Goal: Navigation & Orientation: Find specific page/section

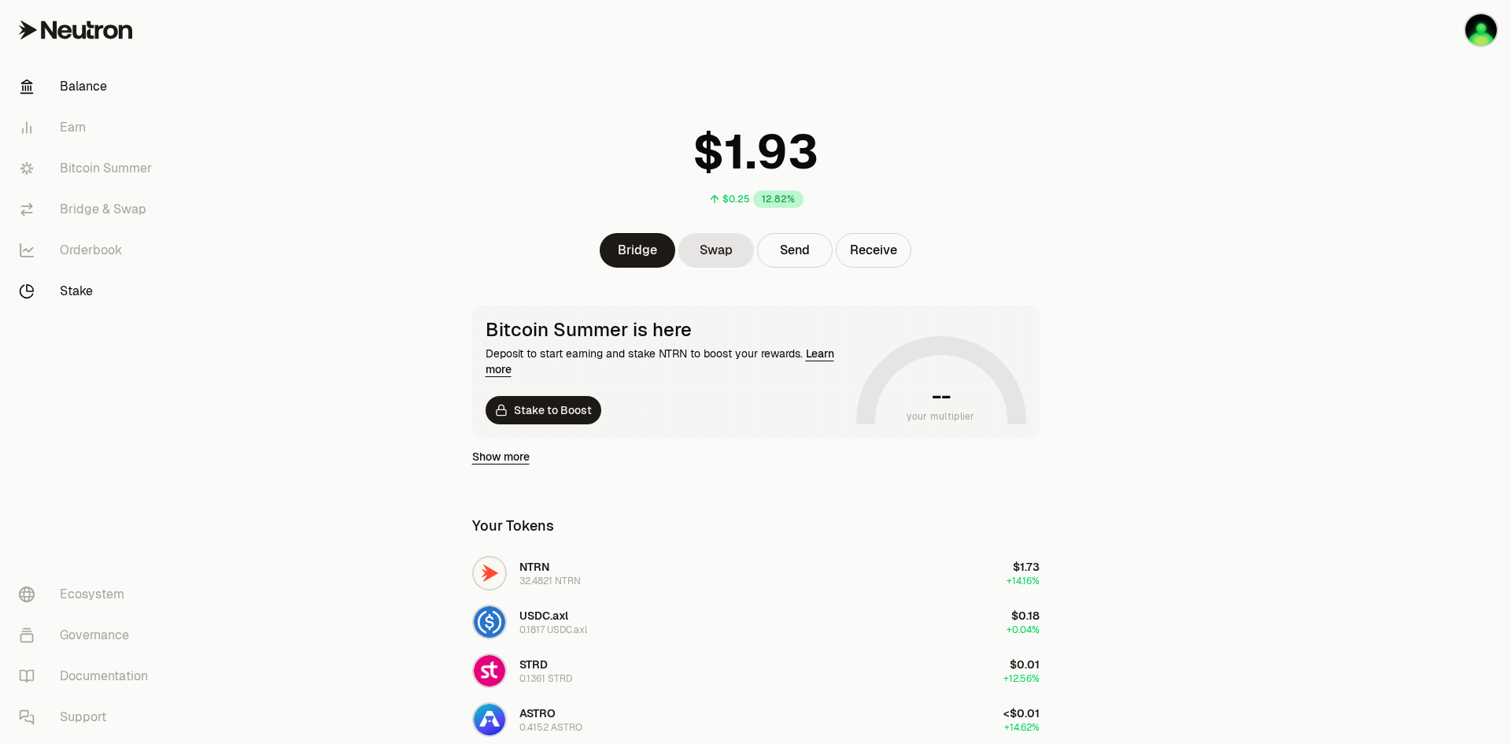
click at [77, 292] on link "Stake" at bounding box center [88, 291] width 164 height 41
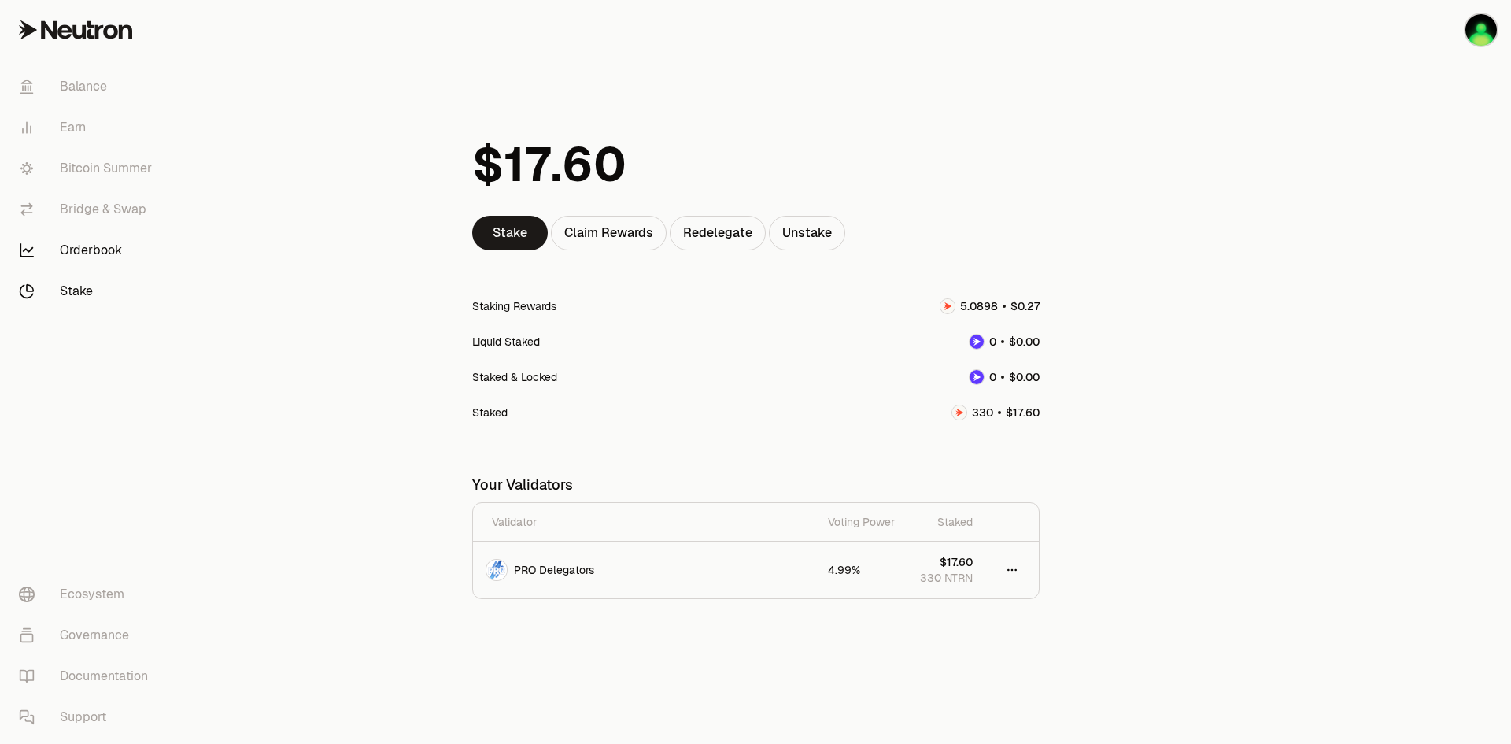
click at [101, 256] on link "Orderbook" at bounding box center [88, 250] width 164 height 41
click at [176, 256] on div "Balance Earn Bitcoin Summer Bridge & Swap Orderbook Stake Ecosystem Governance …" at bounding box center [843, 372] width 1334 height 744
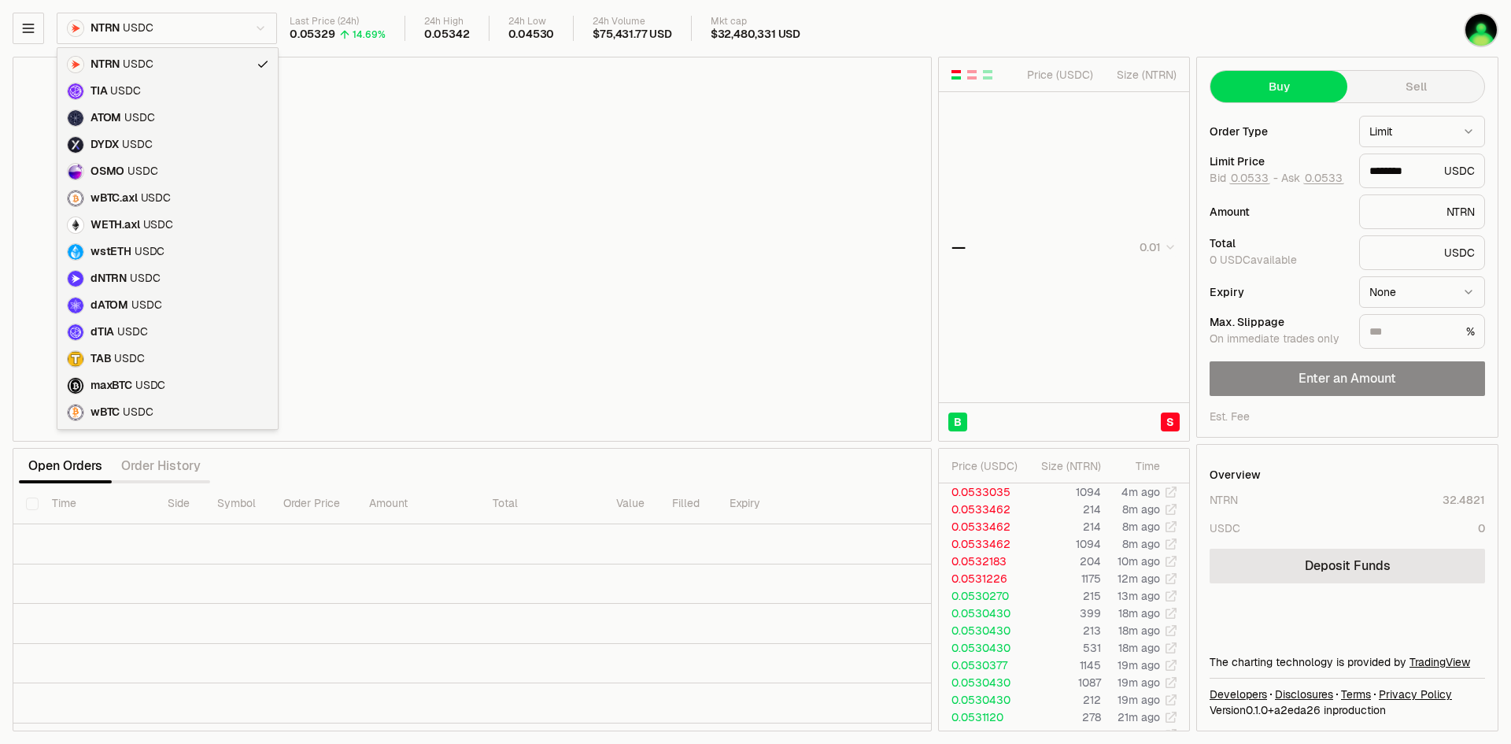
click at [234, 28] on html "Balance Earn Bitcoin Summer Bridge & Swap Orderbook Stake Ecosystem Governance …" at bounding box center [755, 372] width 1511 height 744
type input "********"
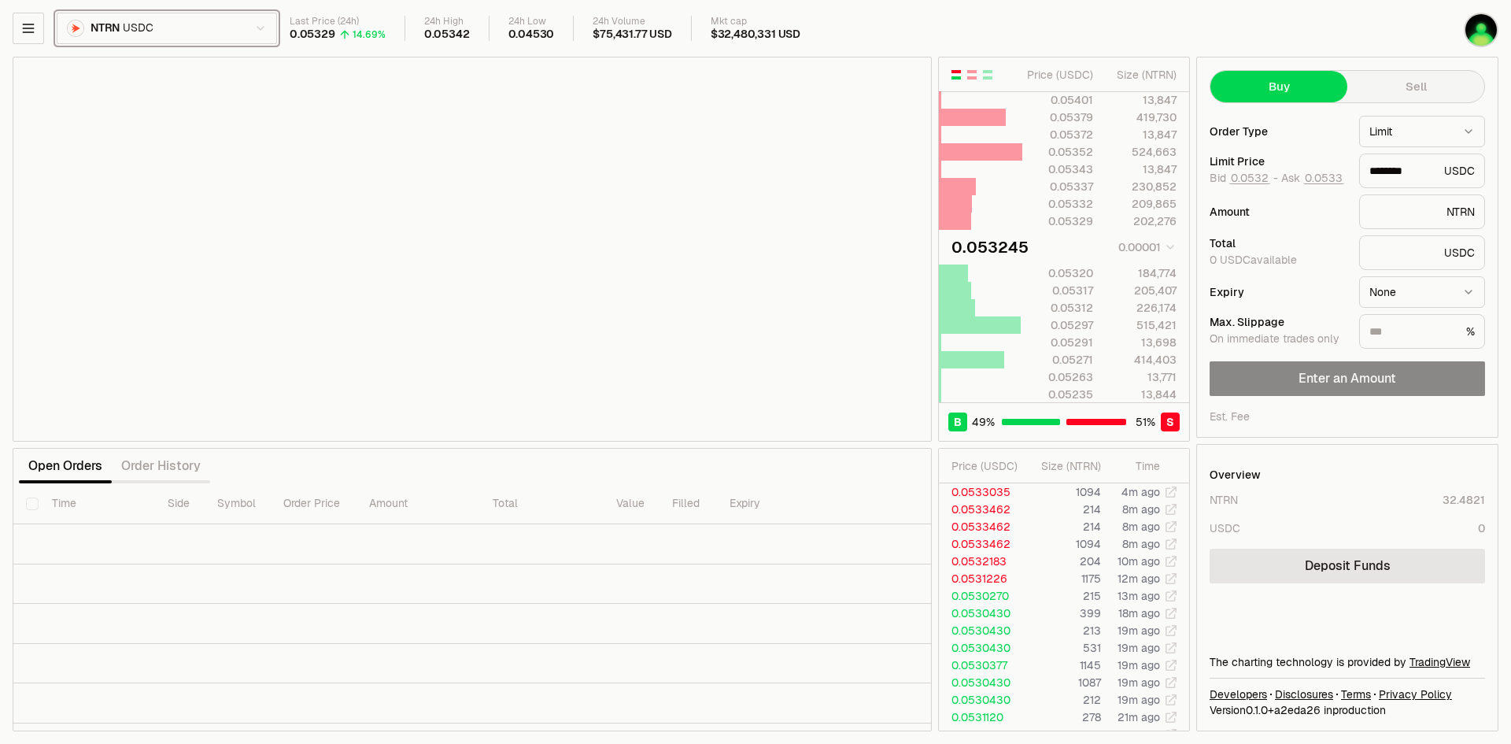
click at [253, 24] on html "Balance Earn Bitcoin Summer Bridge & Swap Orderbook Stake Ecosystem Governance …" at bounding box center [755, 372] width 1511 height 744
click at [17, 26] on button "button" at bounding box center [28, 28] width 31 height 31
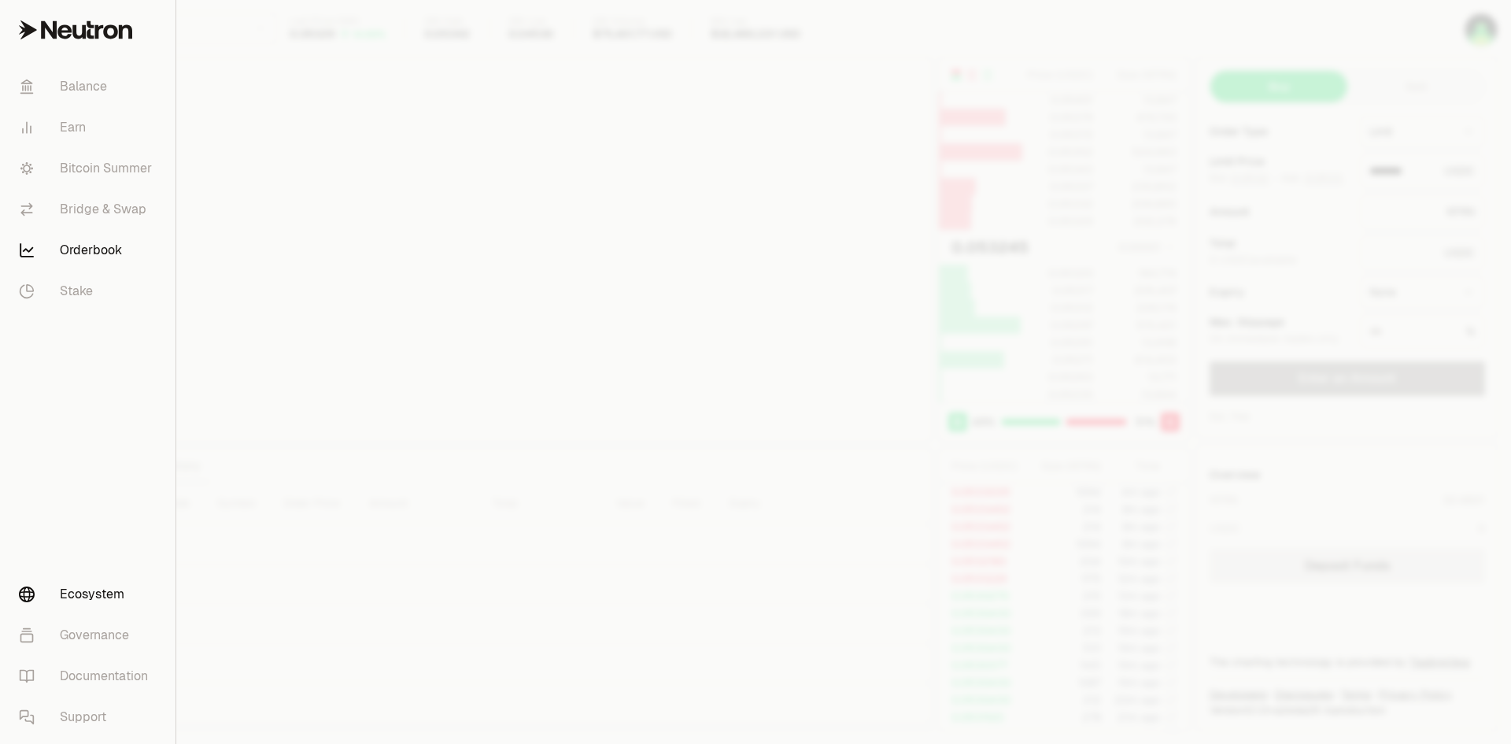
click at [109, 593] on link "Ecosystem" at bounding box center [87, 594] width 163 height 41
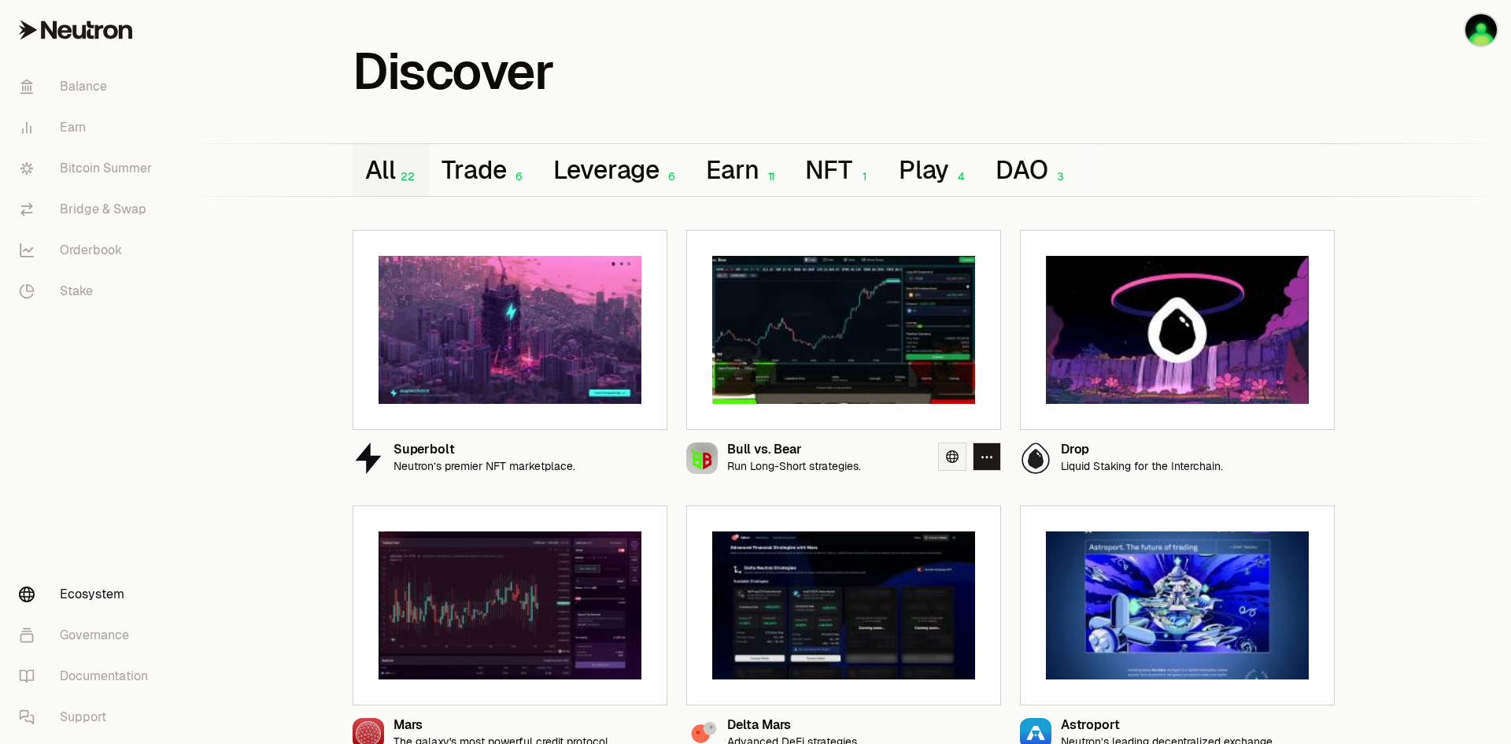
click at [947, 459] on icon at bounding box center [952, 456] width 13 height 13
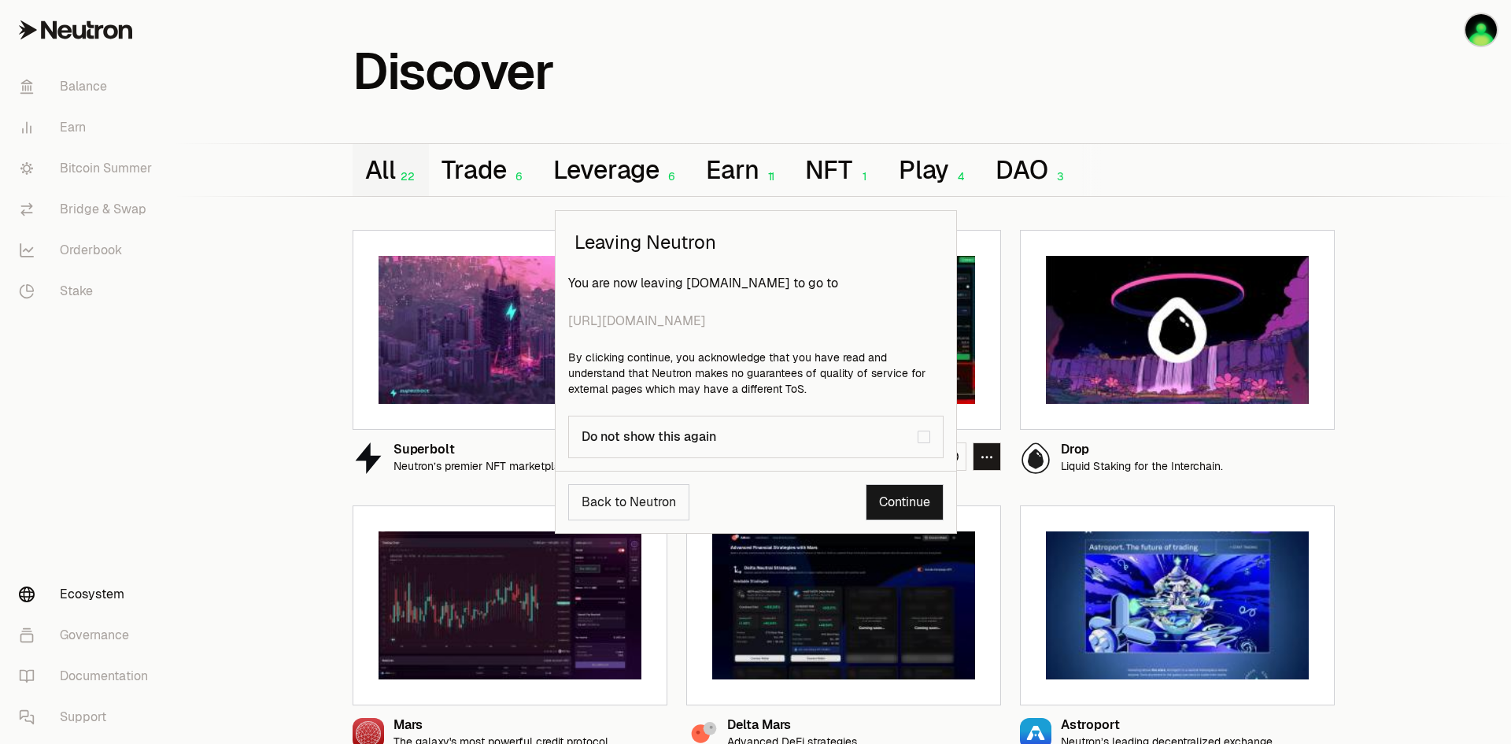
click at [899, 498] on link "Continue" at bounding box center [904, 502] width 78 height 36
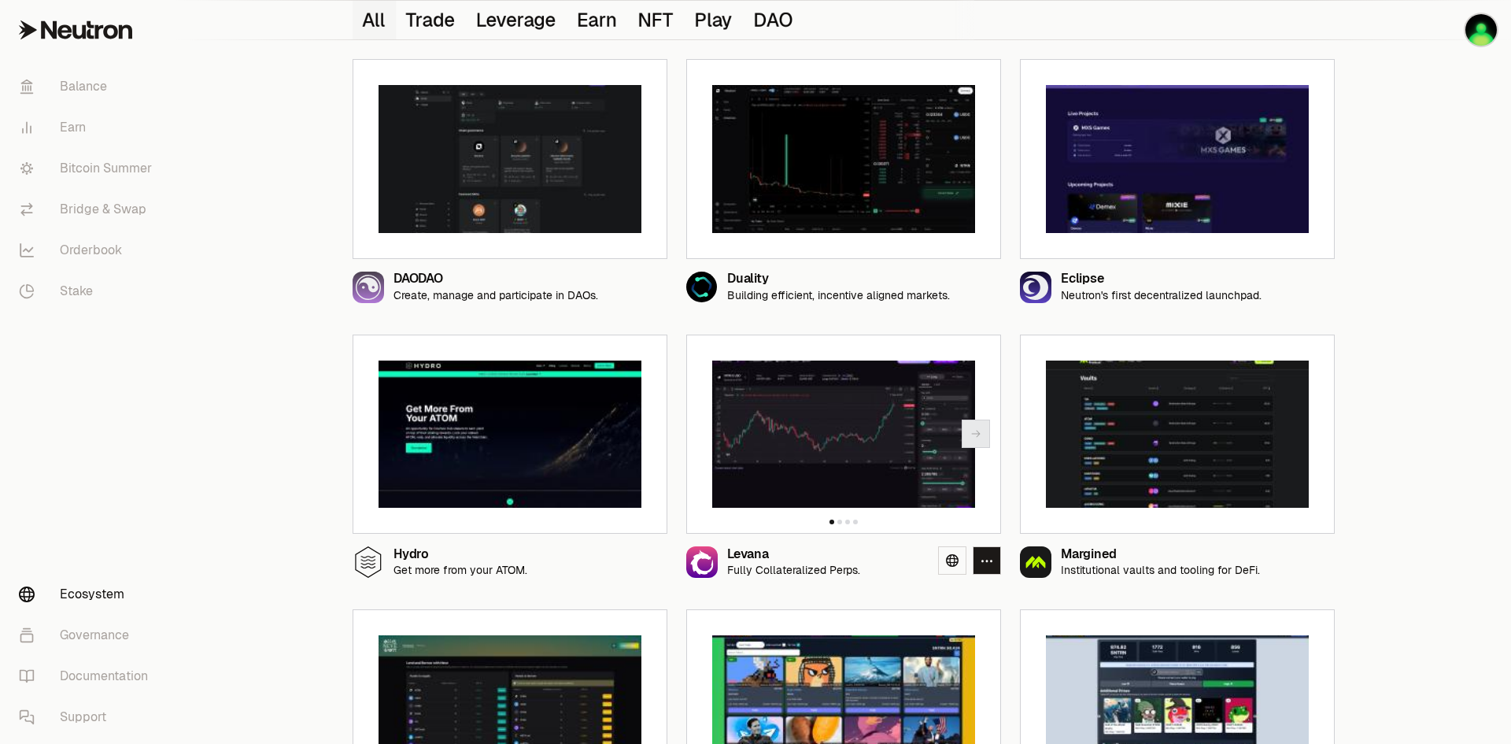
scroll to position [1023, 0]
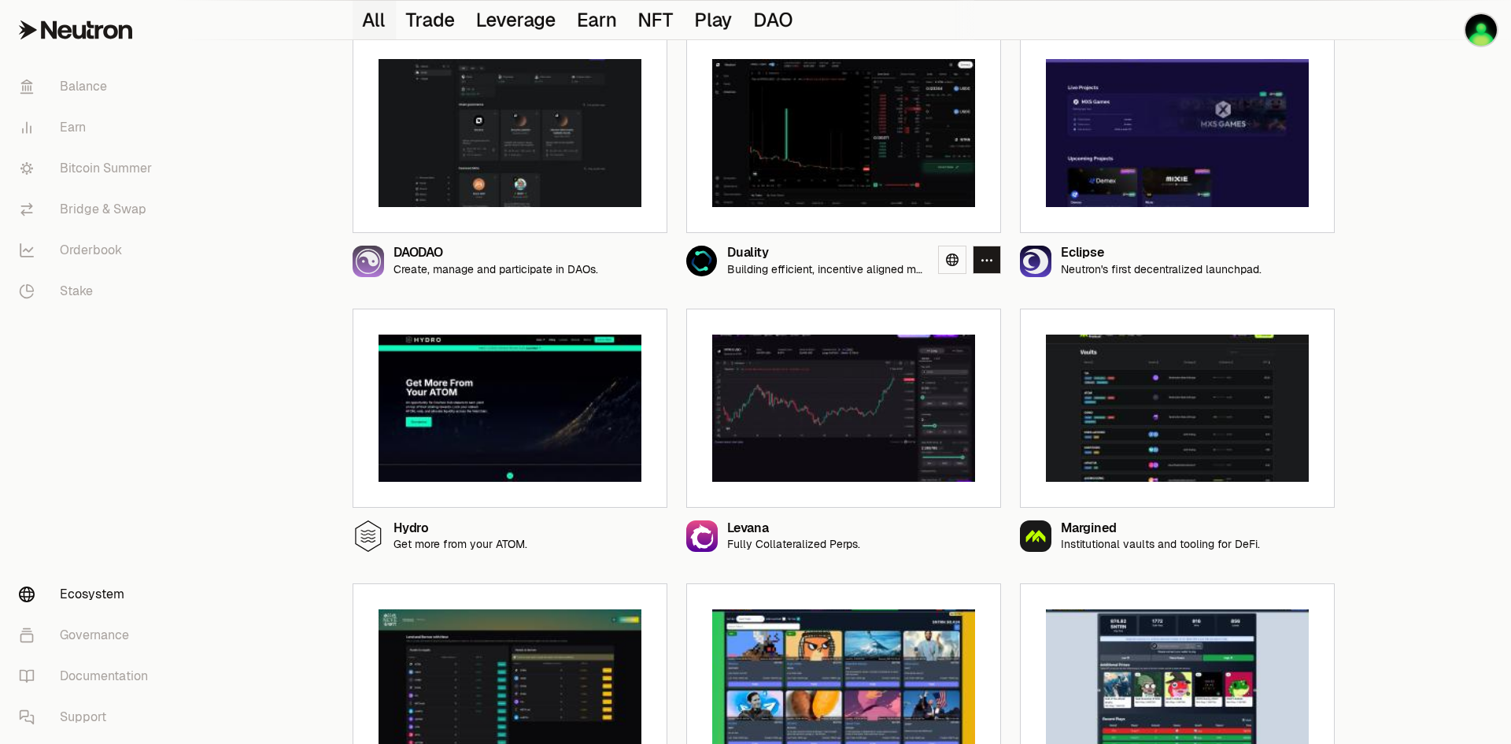
click at [804, 184] on img at bounding box center [843, 133] width 263 height 148
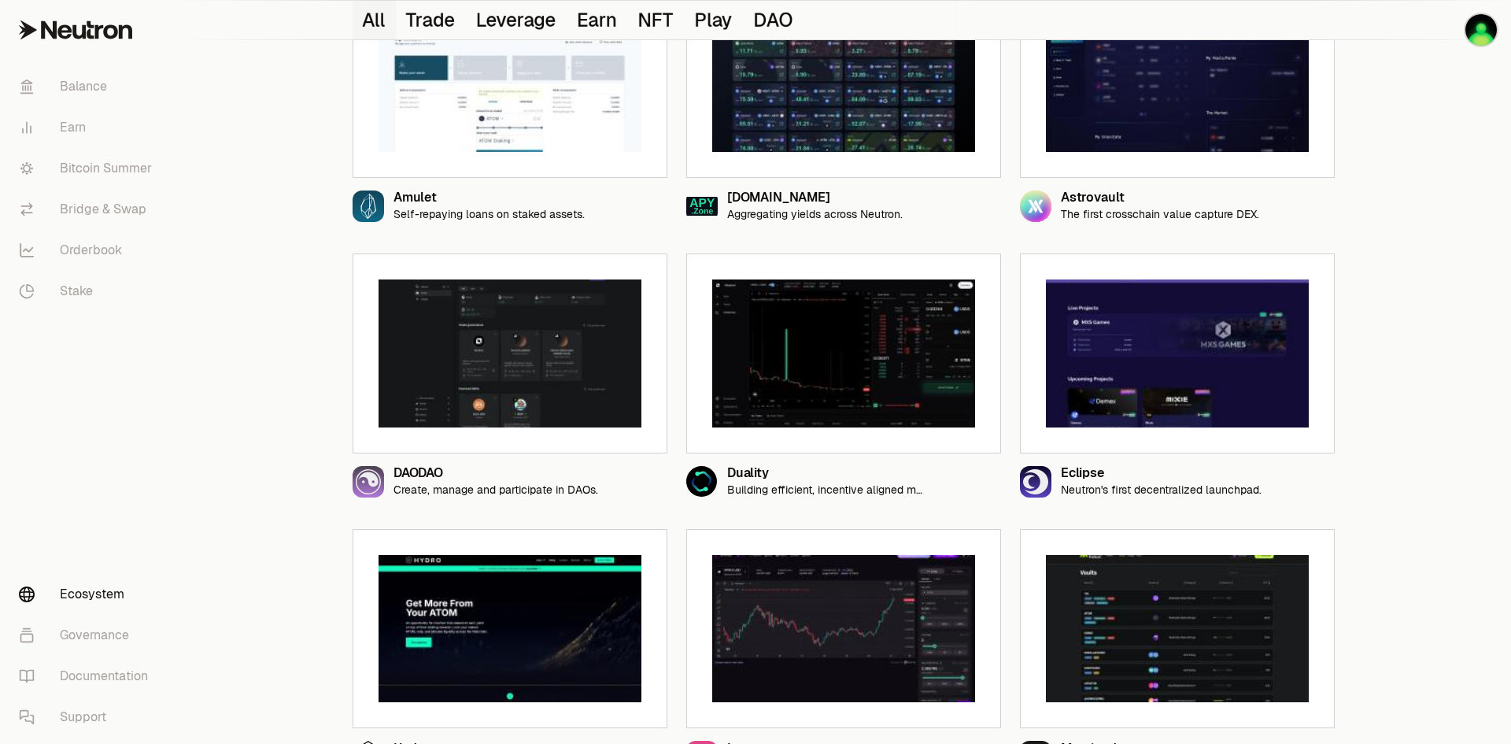
scroll to position [787, 0]
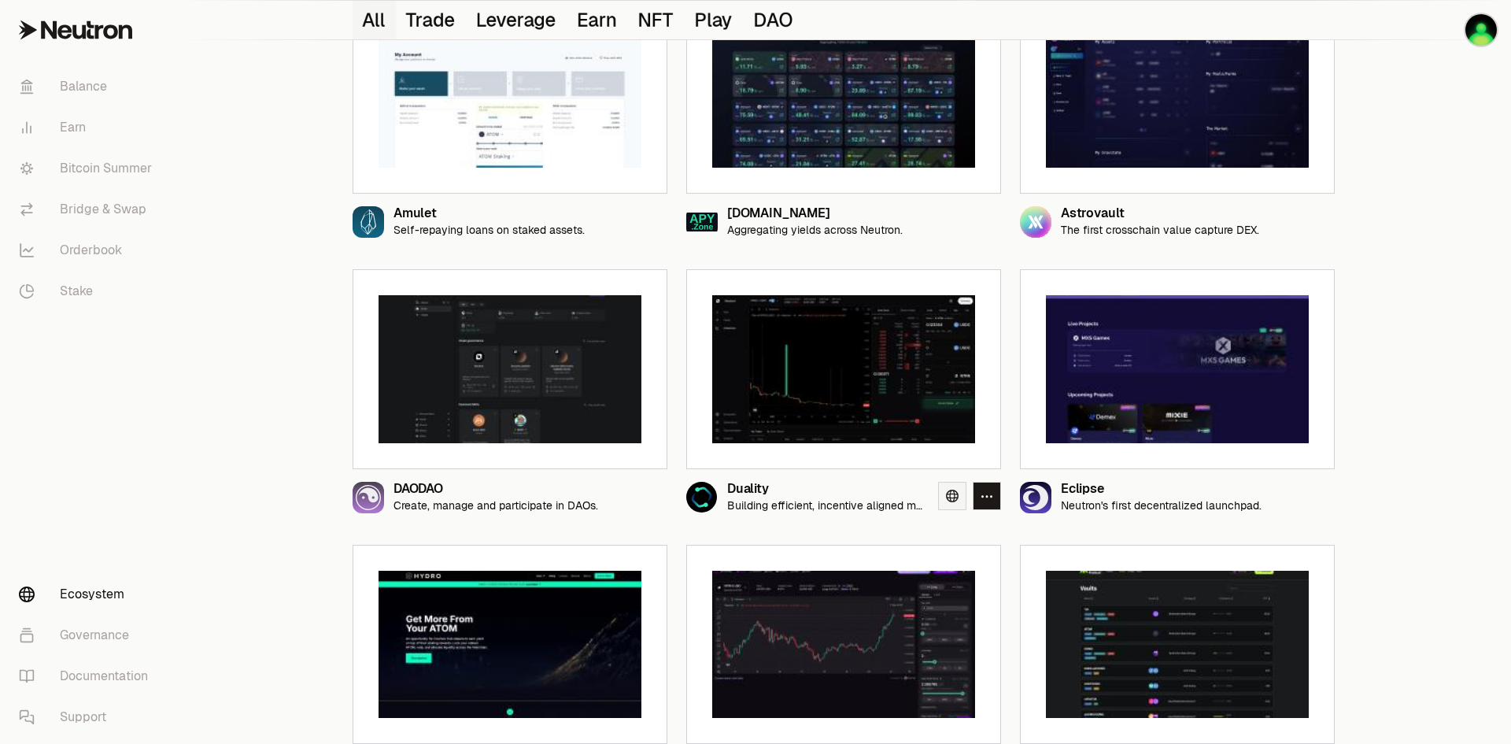
click at [956, 498] on icon at bounding box center [952, 495] width 13 height 13
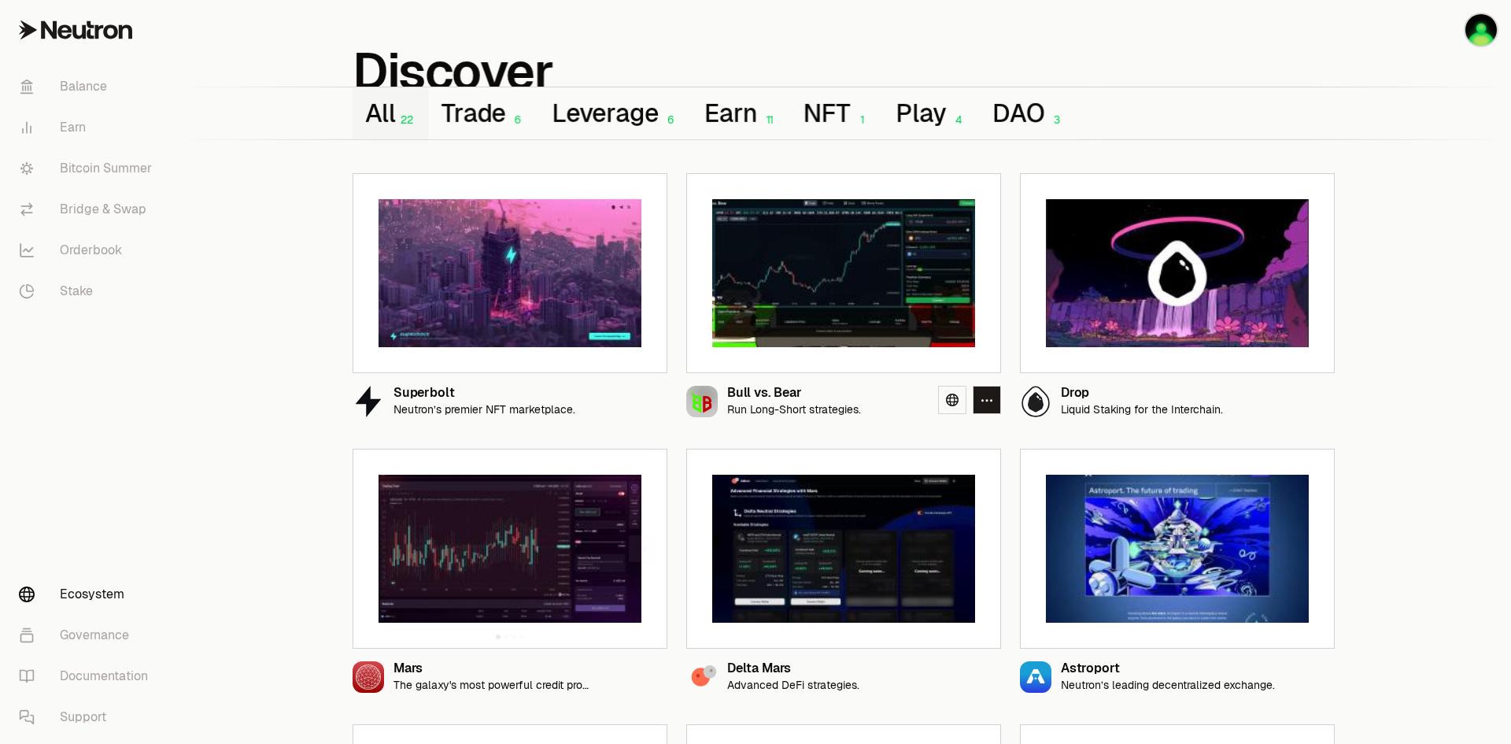
scroll to position [0, 0]
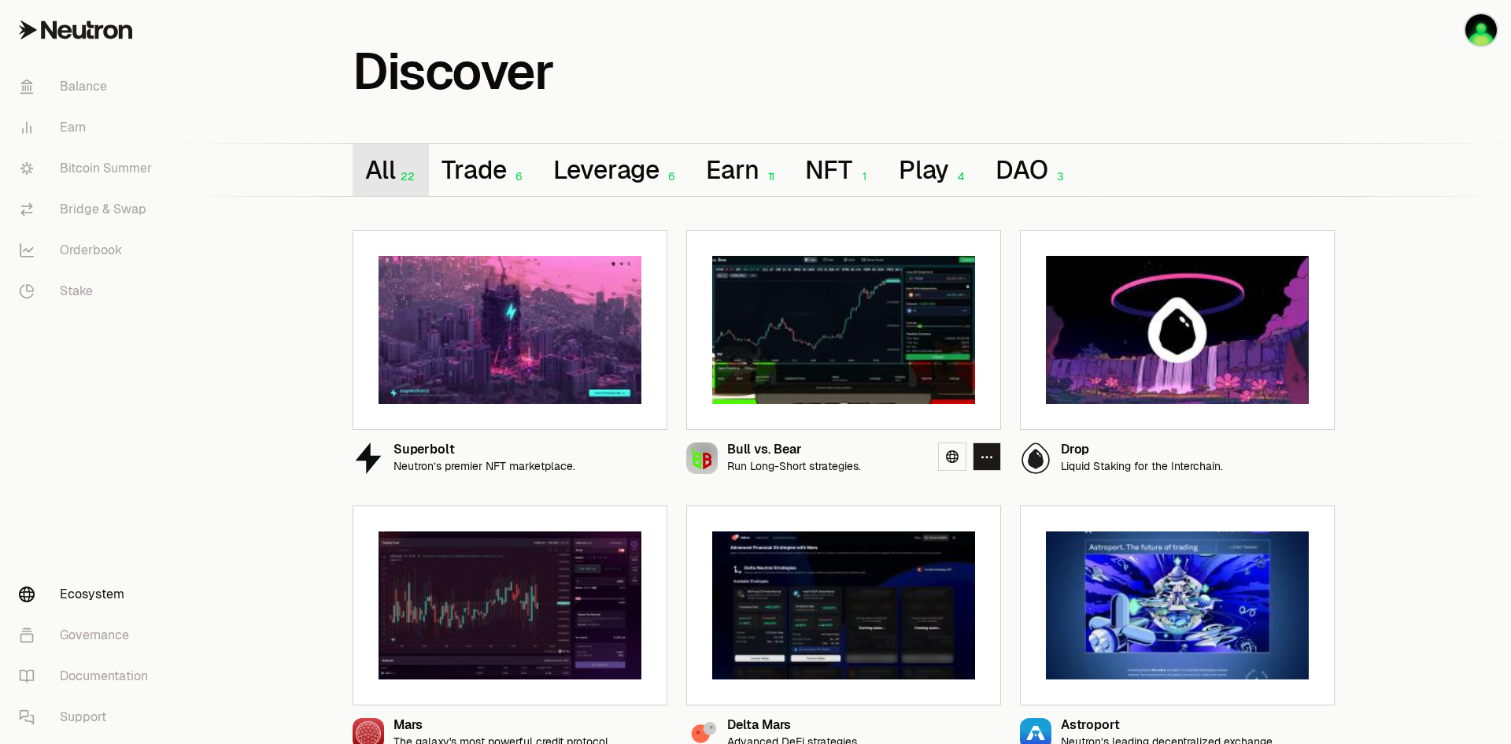
click at [386, 161] on button "All 22" at bounding box center [390, 170] width 76 height 52
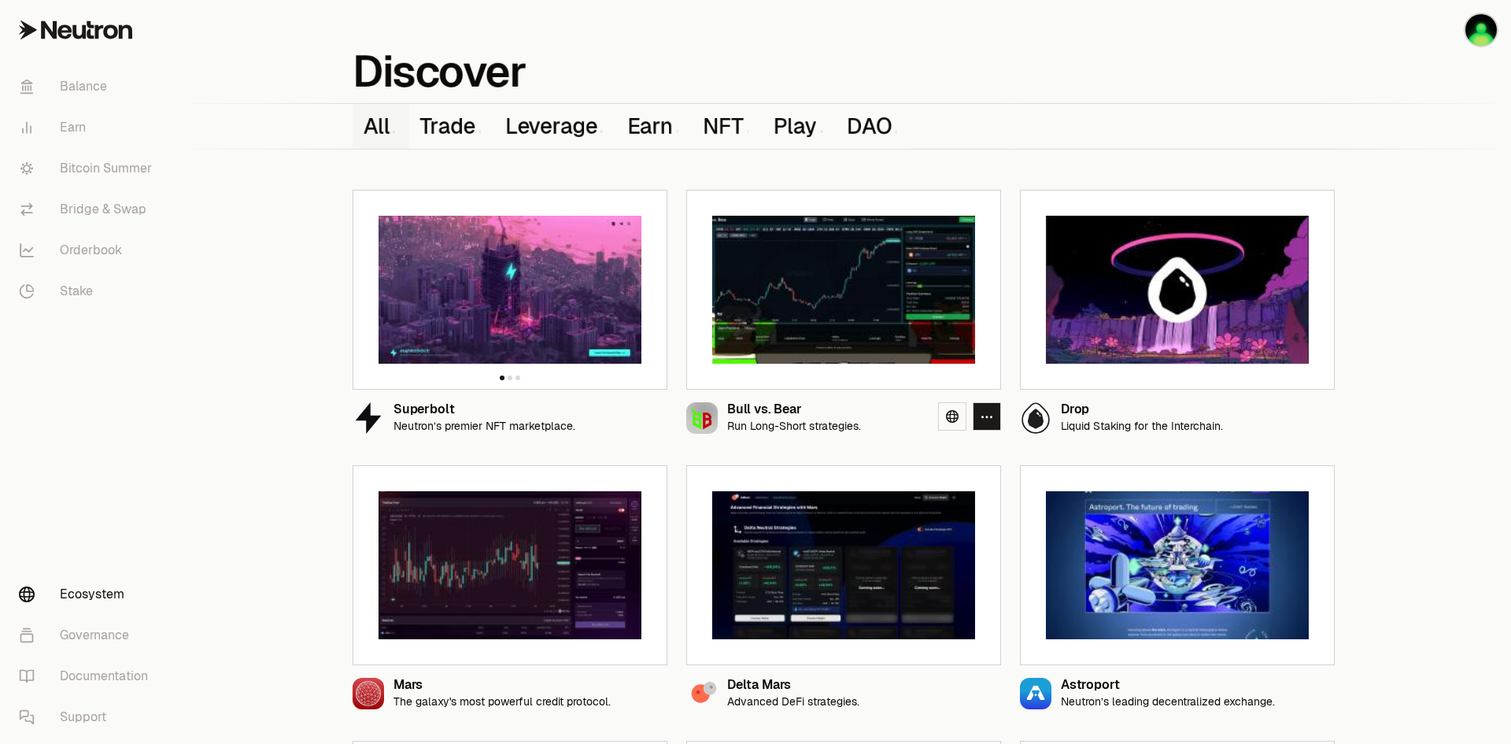
scroll to position [79, 0]
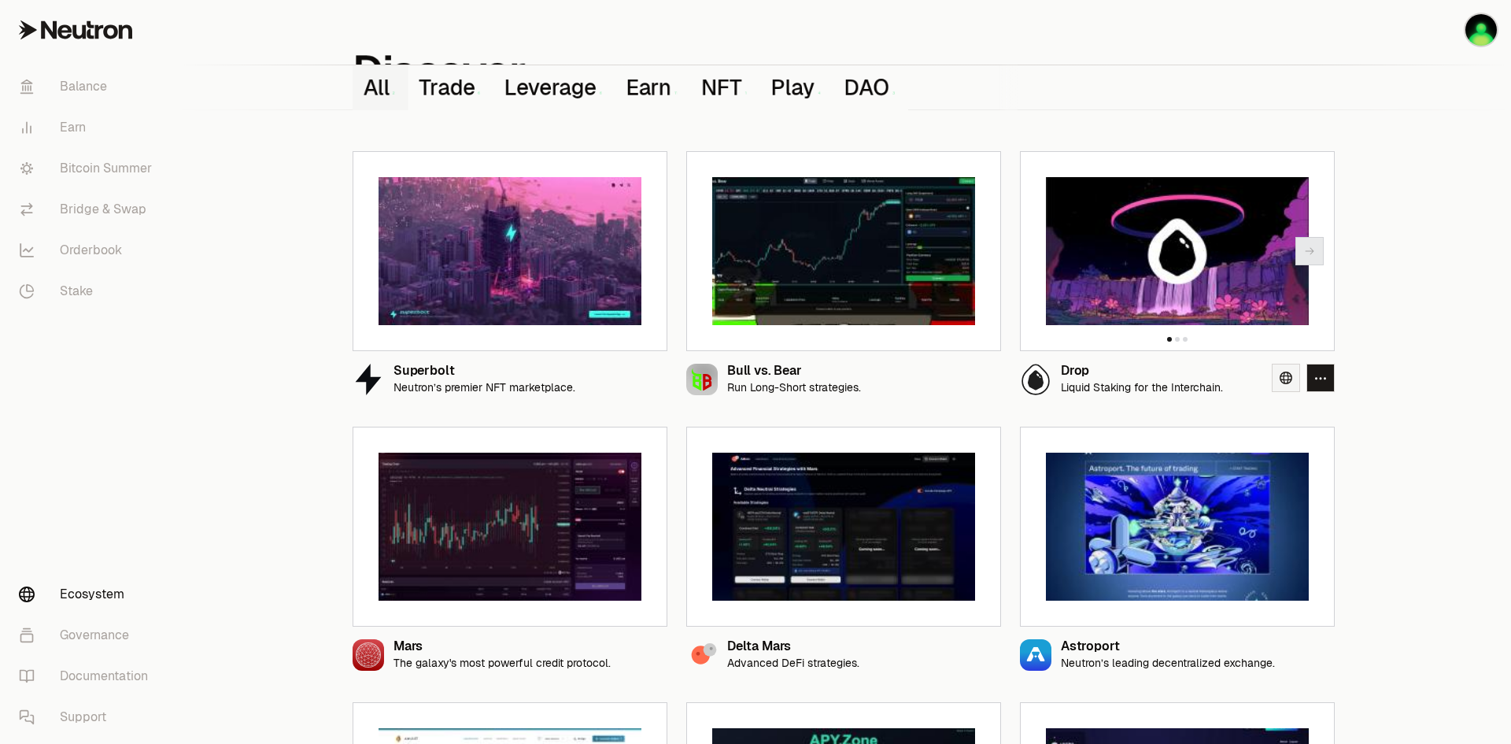
click at [1284, 381] on icon at bounding box center [1285, 377] width 13 height 13
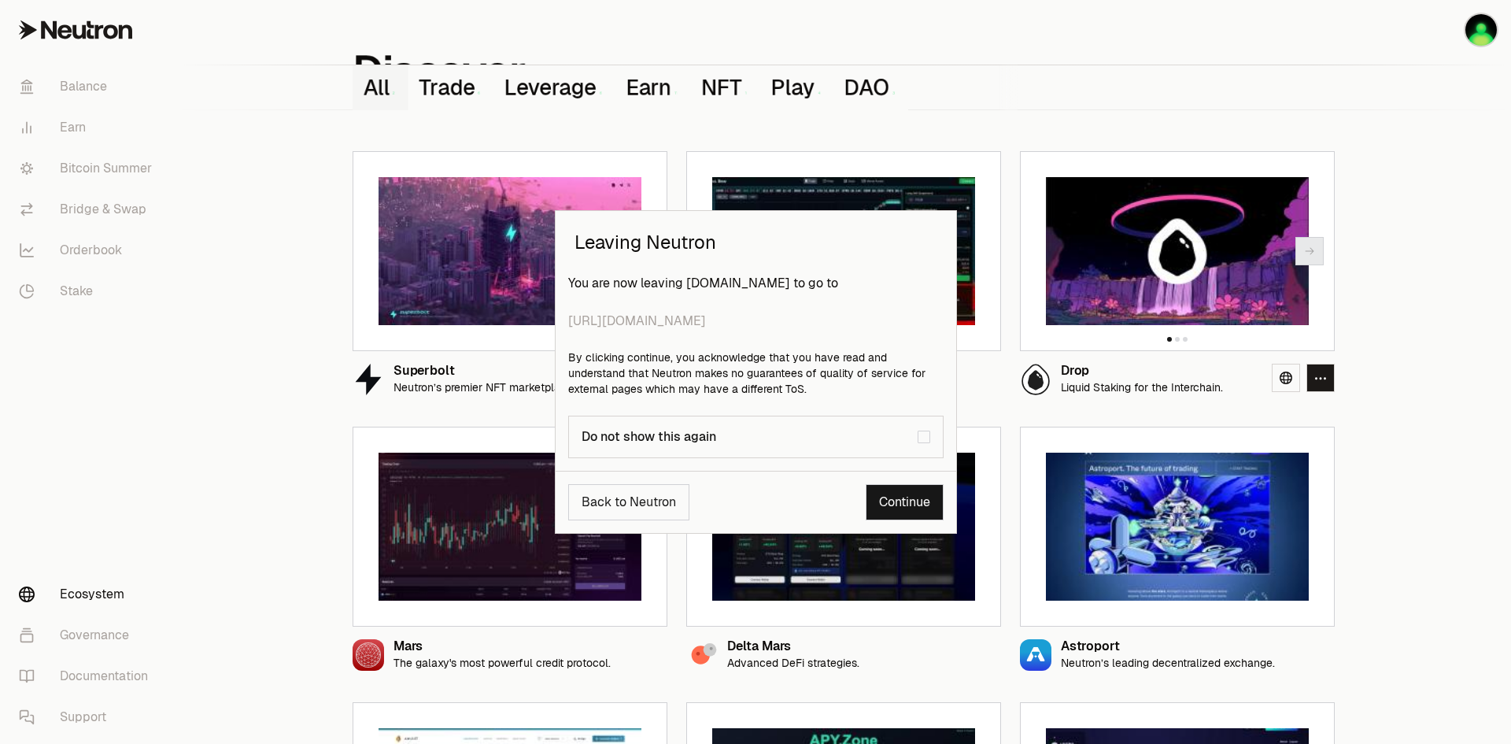
click at [902, 502] on link "Continue" at bounding box center [904, 502] width 78 height 36
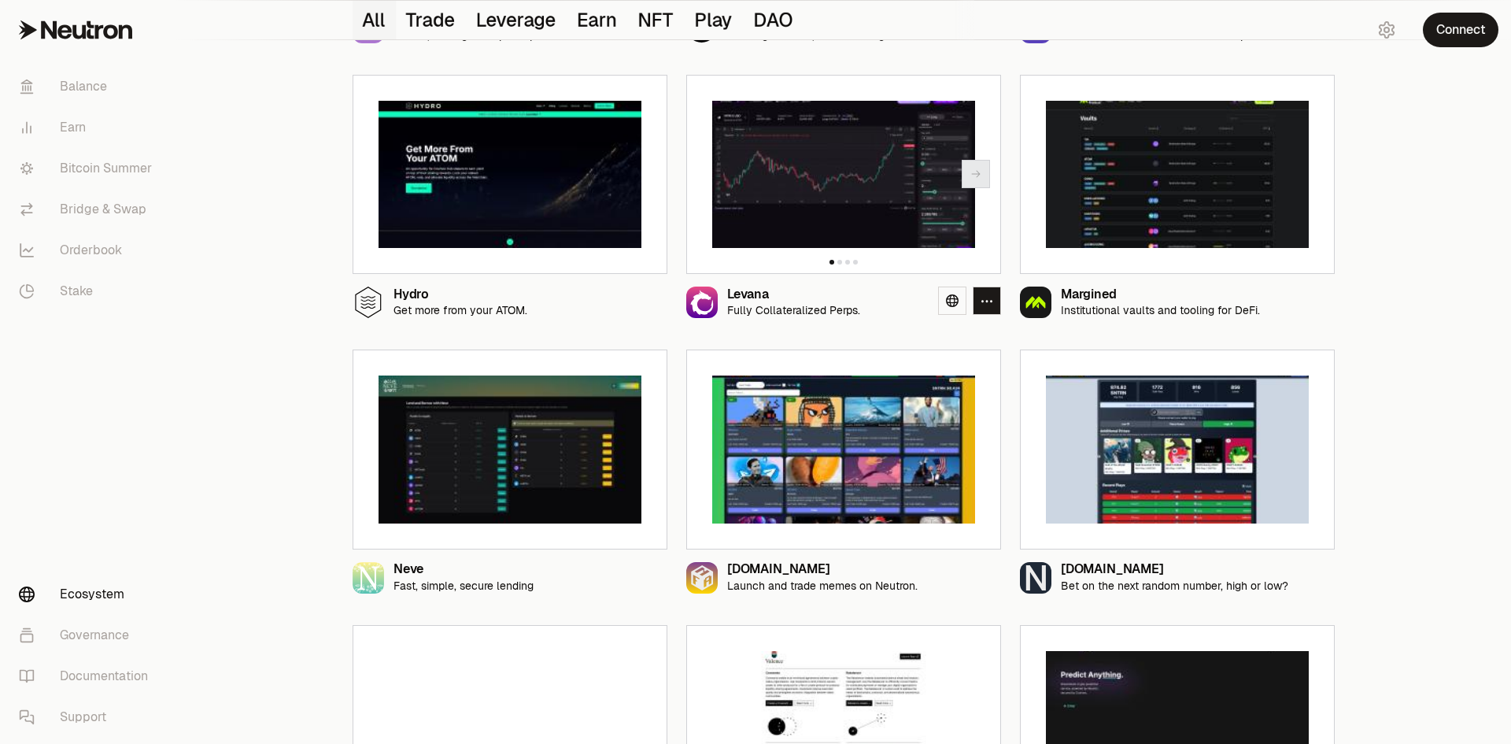
scroll to position [1259, 0]
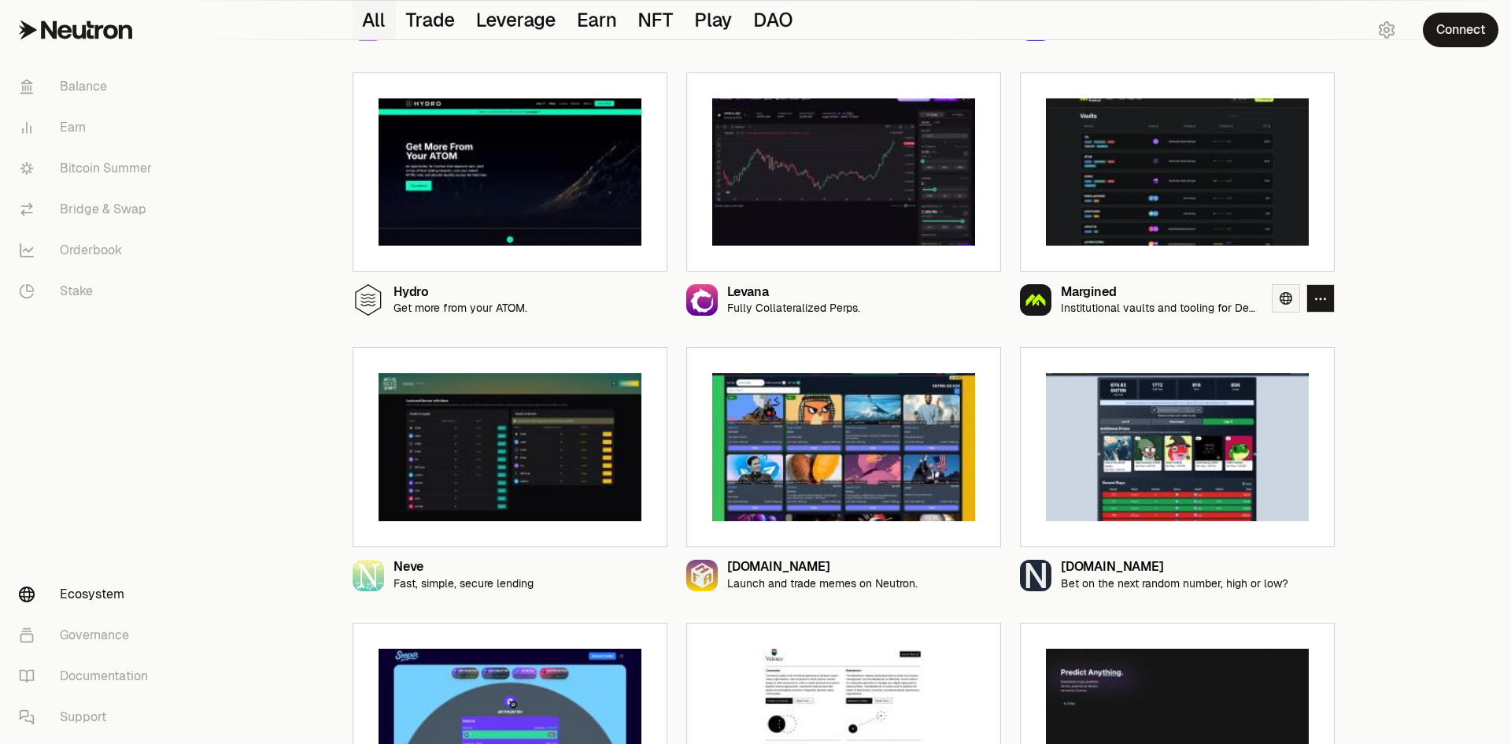
click at [1279, 303] on icon at bounding box center [1285, 298] width 13 height 13
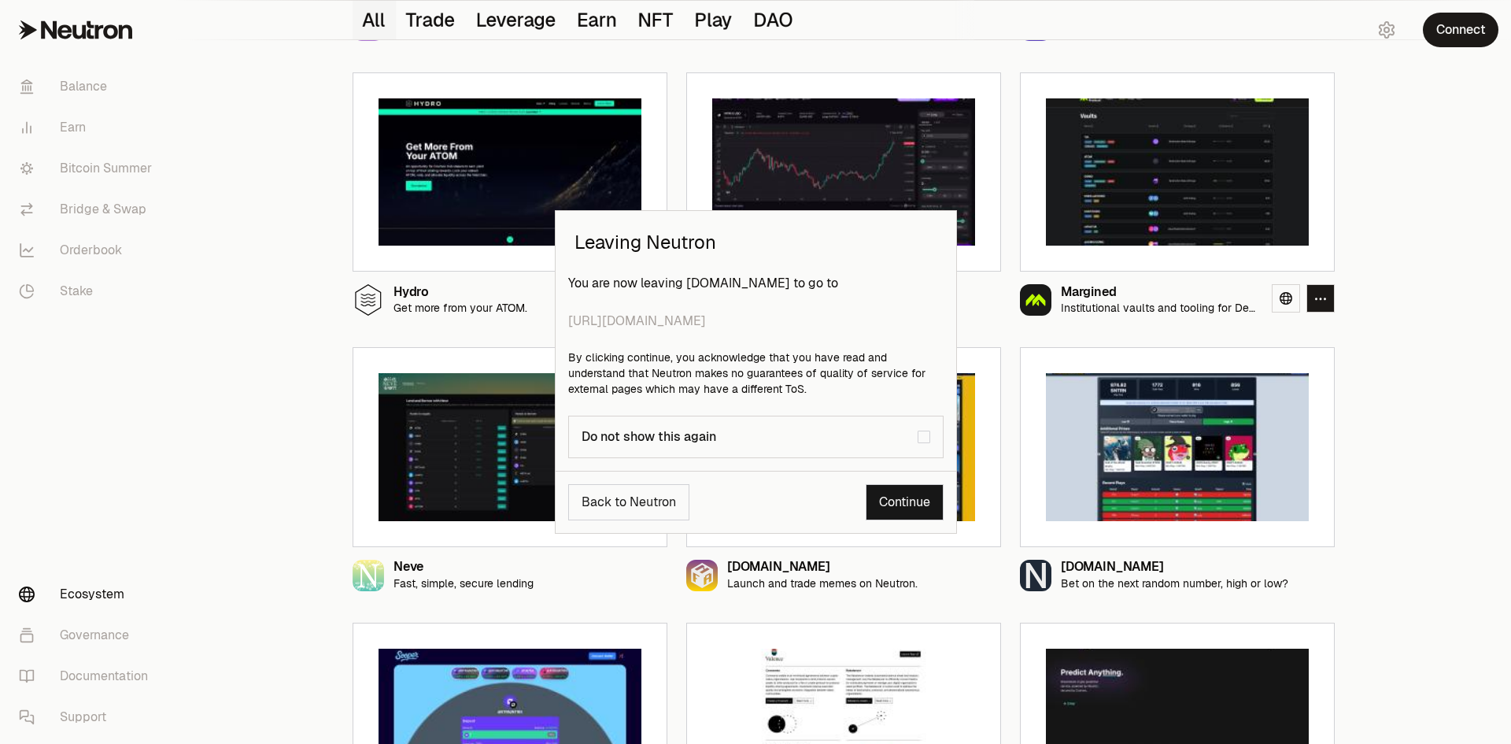
click at [898, 507] on link "Continue" at bounding box center [904, 502] width 78 height 36
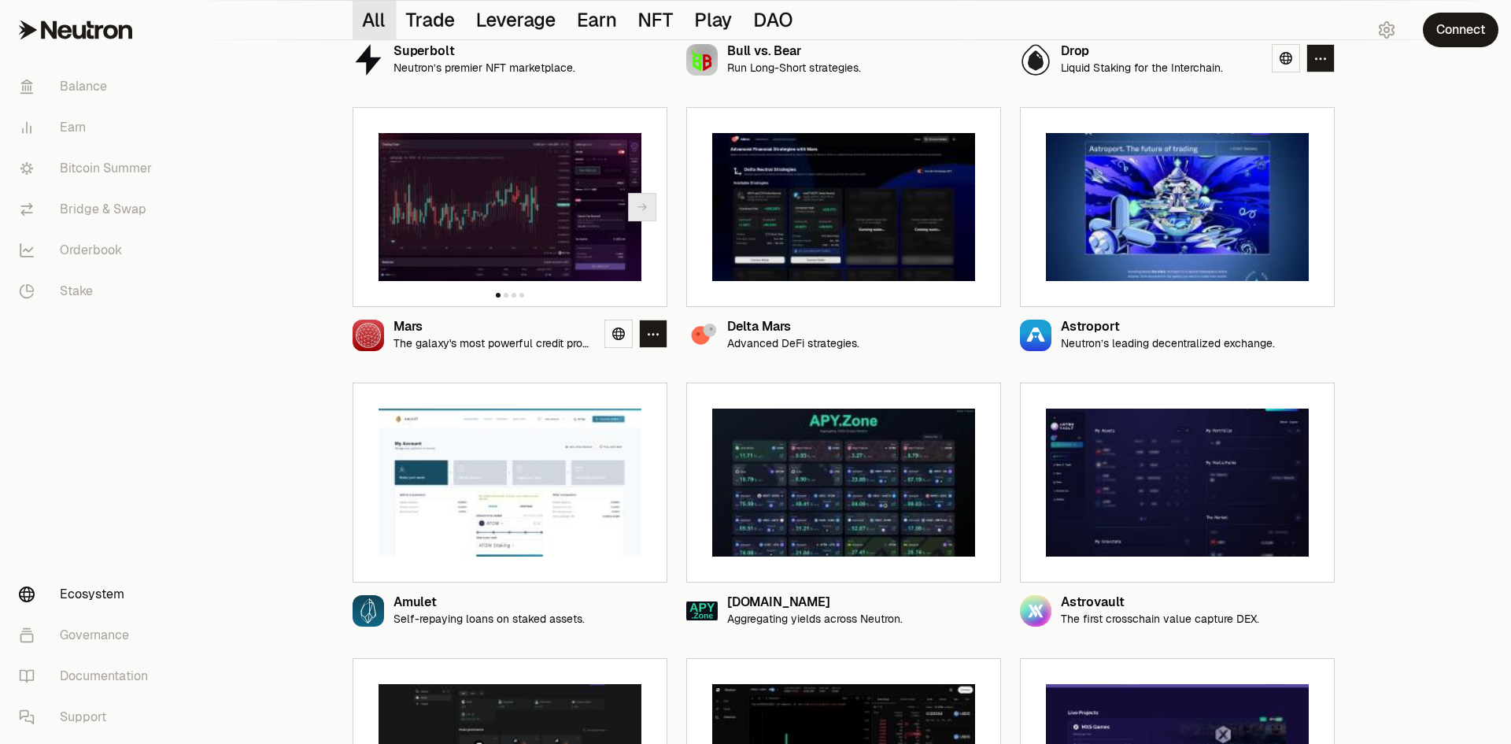
scroll to position [393, 0]
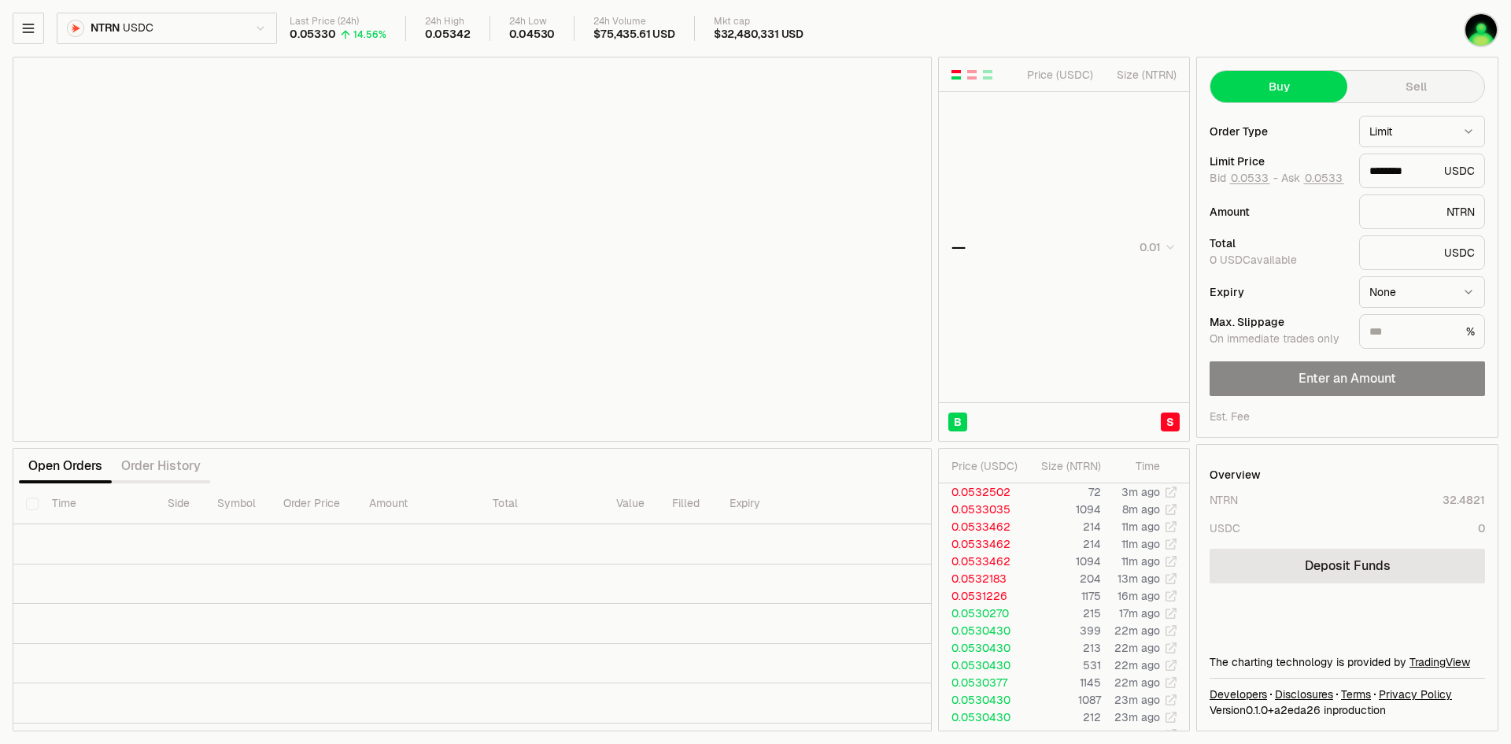
type input "********"
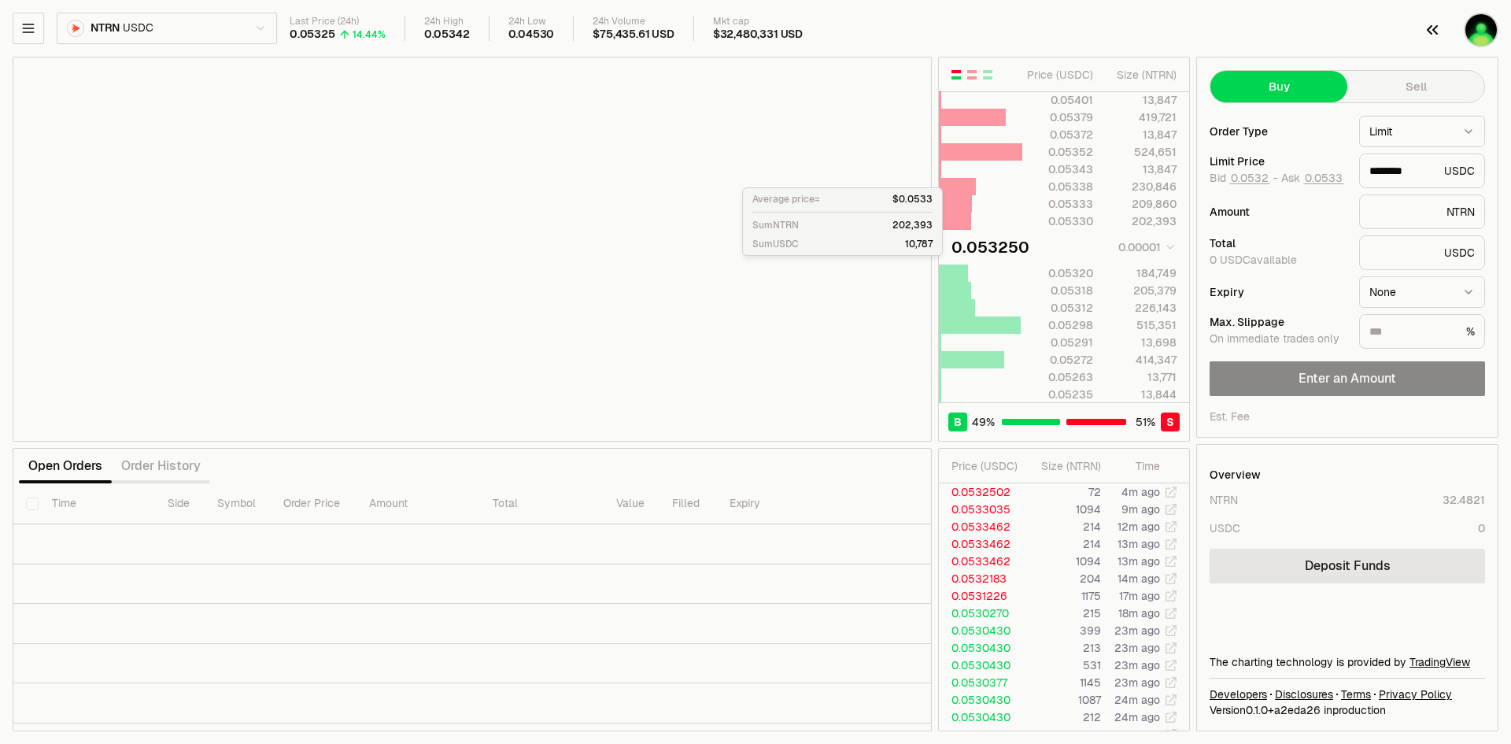
click at [1492, 21] on img "button" at bounding box center [1480, 29] width 31 height 31
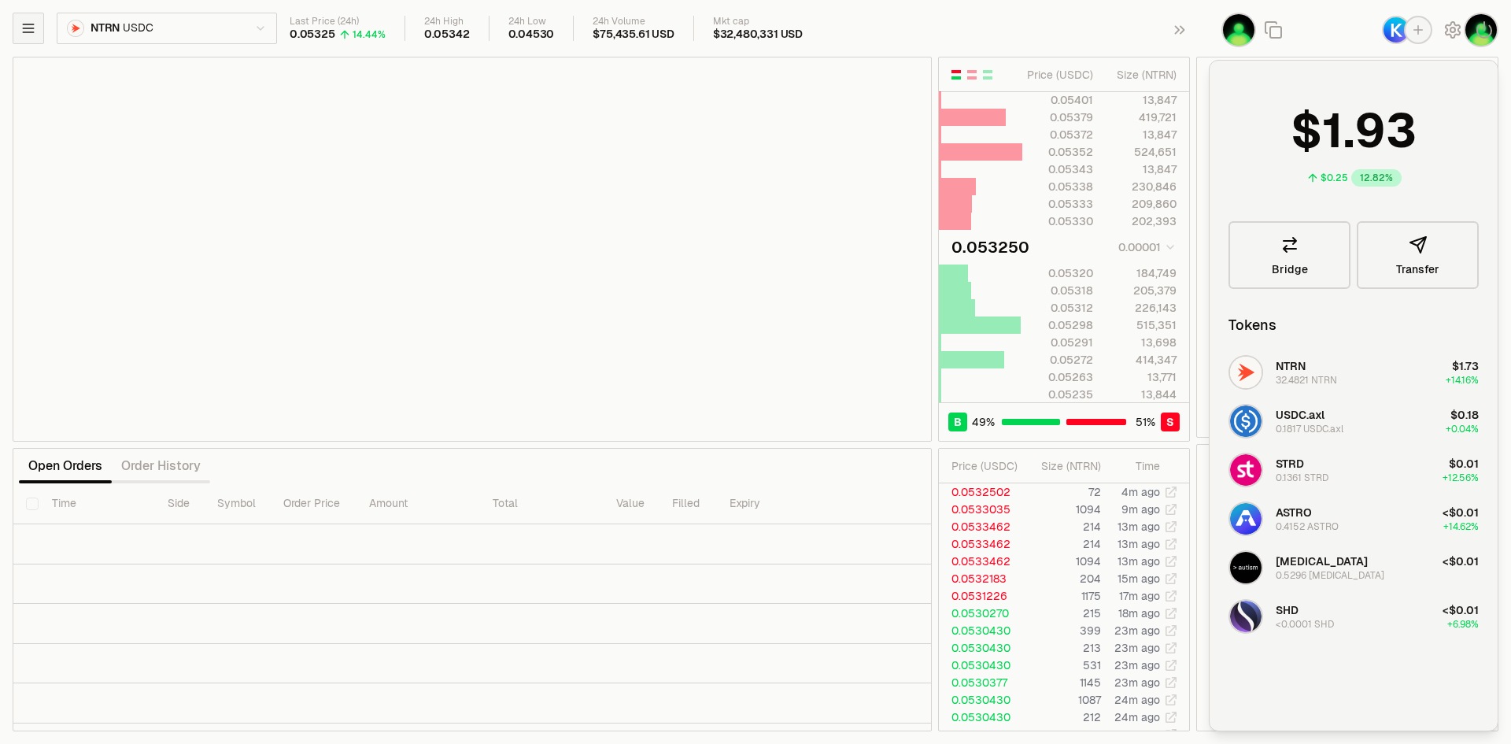
click at [39, 28] on button "button" at bounding box center [28, 28] width 31 height 31
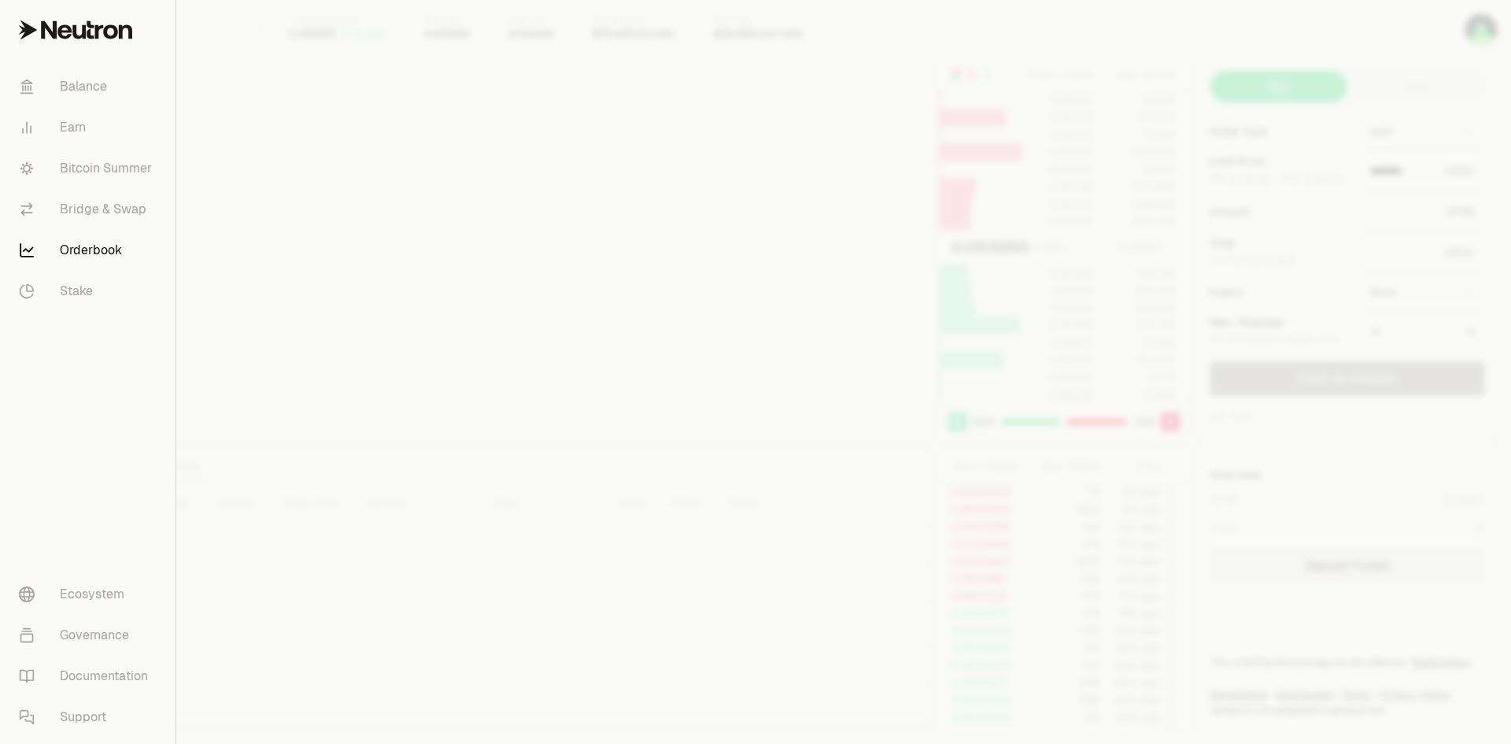
click at [256, 267] on div at bounding box center [755, 372] width 1511 height 744
